Goal: Task Accomplishment & Management: Manage account settings

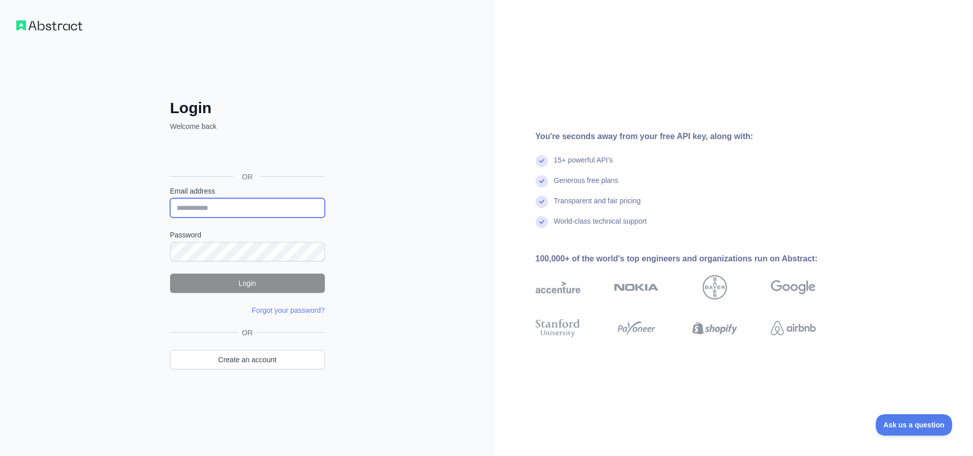
click at [241, 209] on input "Email address" at bounding box center [247, 207] width 155 height 19
click at [432, 192] on div "Login Welcome back OR Email address Password Login Forgot your password? Please…" at bounding box center [247, 228] width 495 height 456
click at [254, 207] on input "Email address" at bounding box center [247, 207] width 155 height 19
type input "**********"
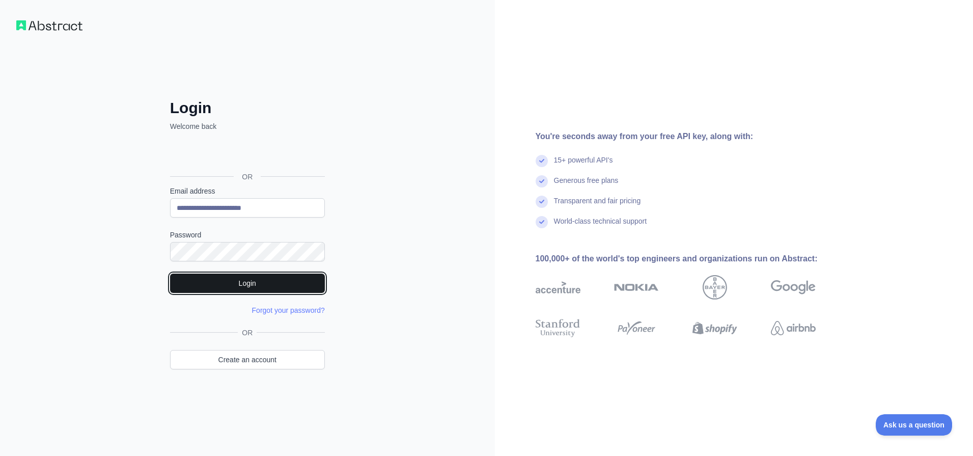
click at [246, 284] on button "Login" at bounding box center [247, 282] width 155 height 19
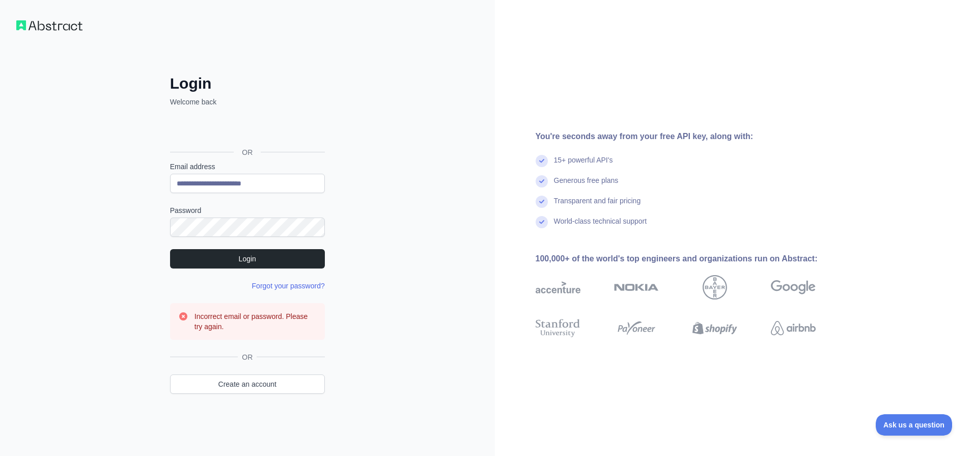
click at [299, 287] on link "Forgot your password?" at bounding box center [288, 286] width 73 height 8
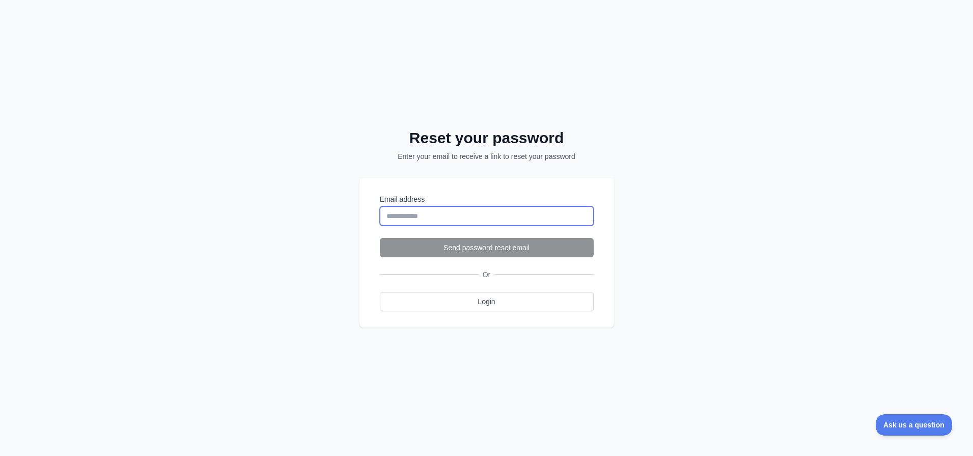
click at [422, 215] on input "Email address" at bounding box center [487, 215] width 214 height 19
type input "**********"
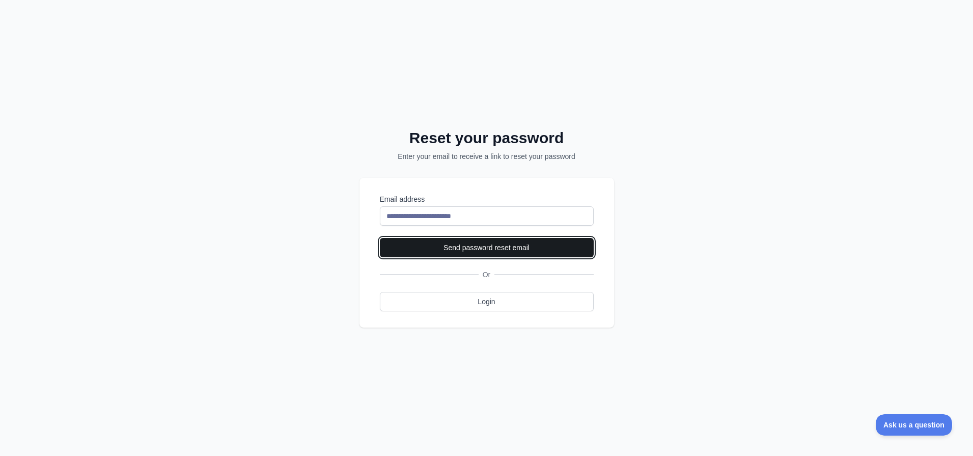
click at [510, 244] on button "Send password reset email" at bounding box center [487, 247] width 214 height 19
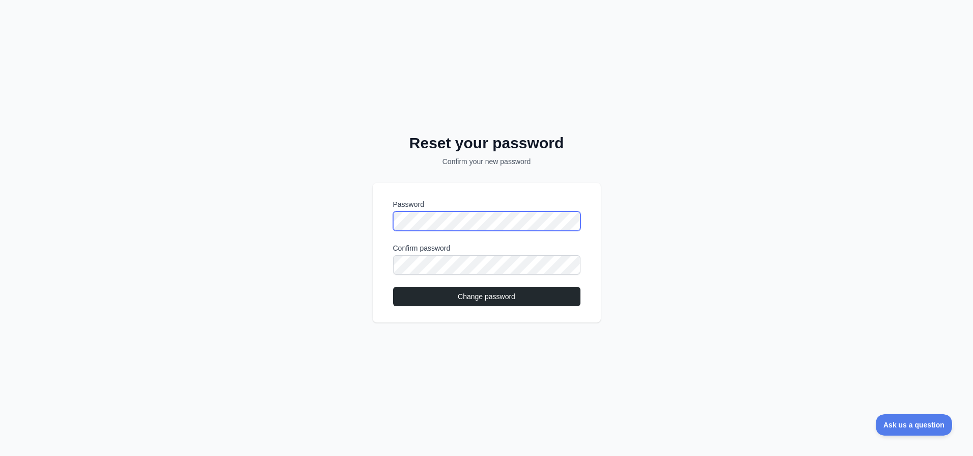
click at [363, 224] on div "Reset your password Confirm your new password Password Confirm password Change …" at bounding box center [486, 228] width 973 height 456
click at [710, 243] on div "Reset your password Confirm your new password Password Confirm password Change …" at bounding box center [486, 228] width 973 height 456
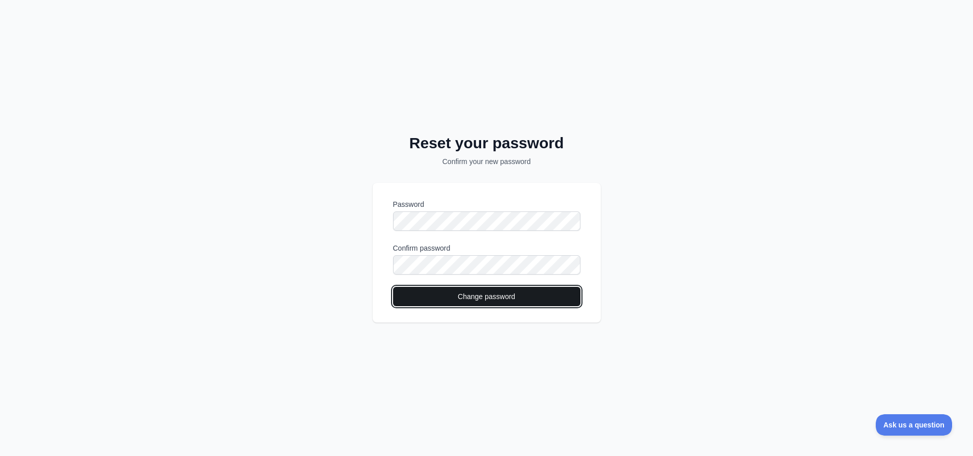
click at [430, 300] on button "Change password" at bounding box center [486, 296] width 187 height 19
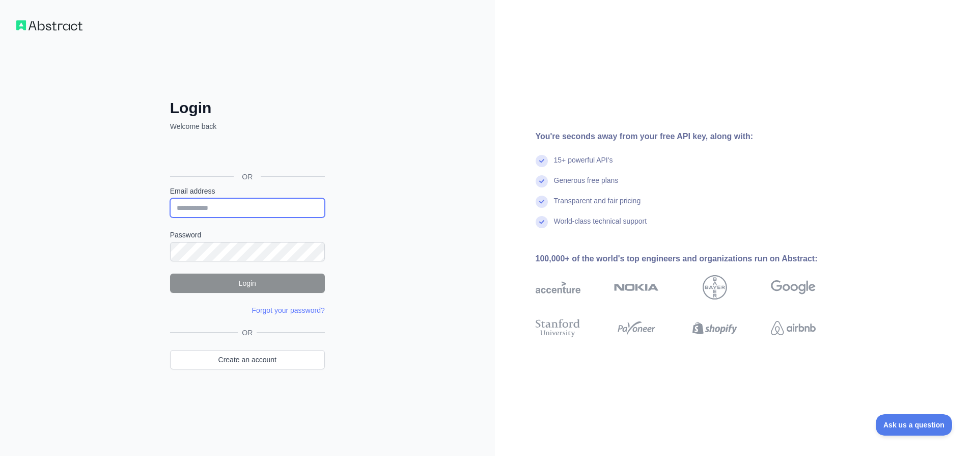
type input "**********"
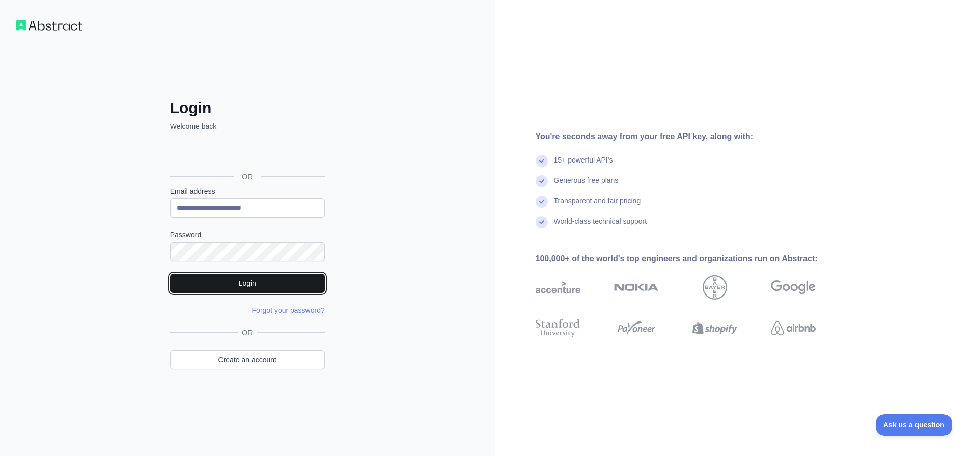
click at [247, 281] on button "Login" at bounding box center [247, 282] width 155 height 19
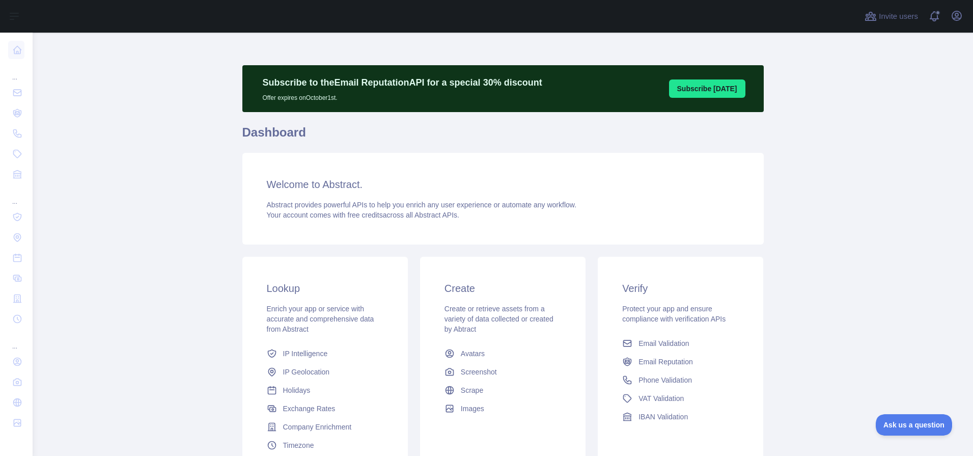
scroll to position [51, 0]
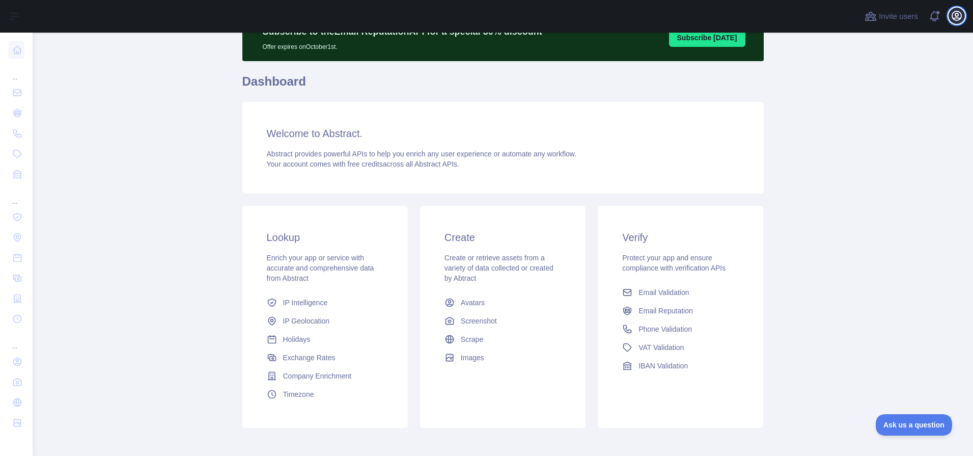
click at [952, 17] on icon "button" at bounding box center [956, 15] width 9 height 9
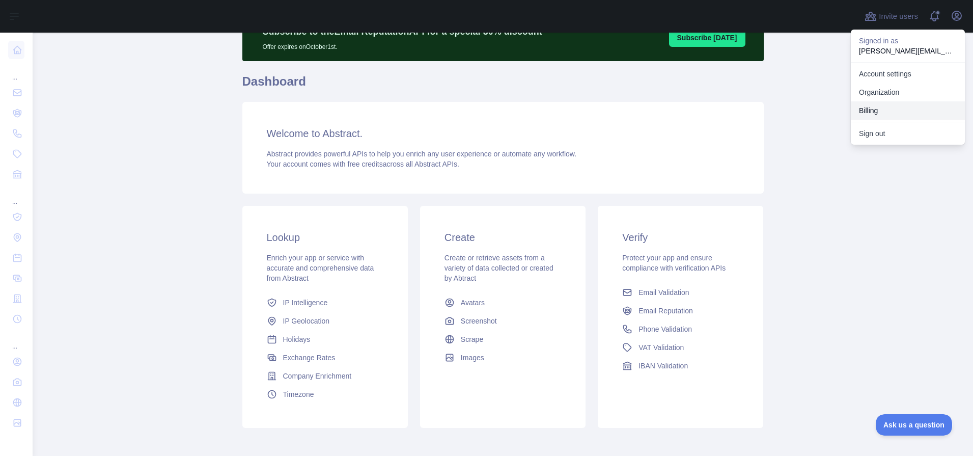
click at [867, 112] on button "Billing" at bounding box center [908, 110] width 114 height 18
